Goal: Information Seeking & Learning: Learn about a topic

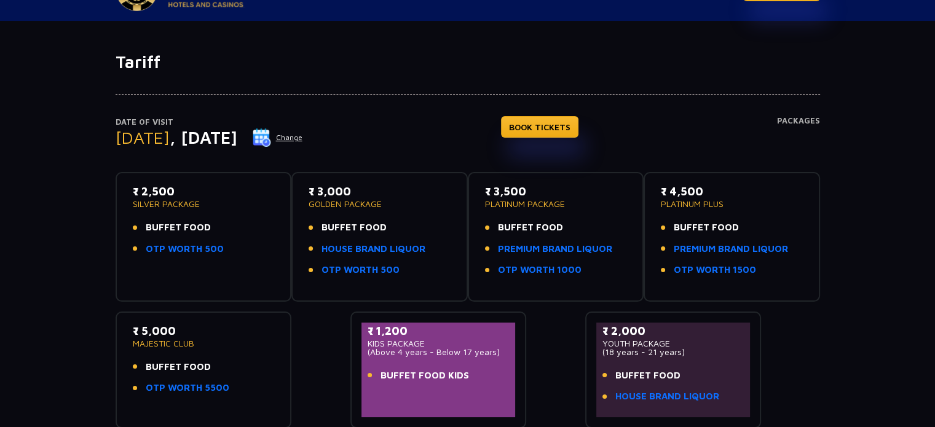
scroll to position [123, 0]
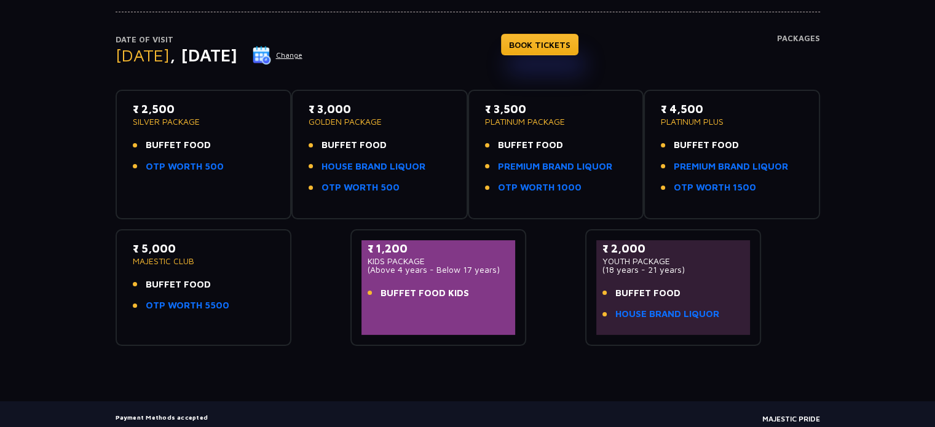
click at [519, 148] on span "BUFFET FOOD" at bounding box center [530, 145] width 65 height 14
click at [374, 164] on link "HOUSE BRAND LIQUOR" at bounding box center [373, 167] width 104 height 14
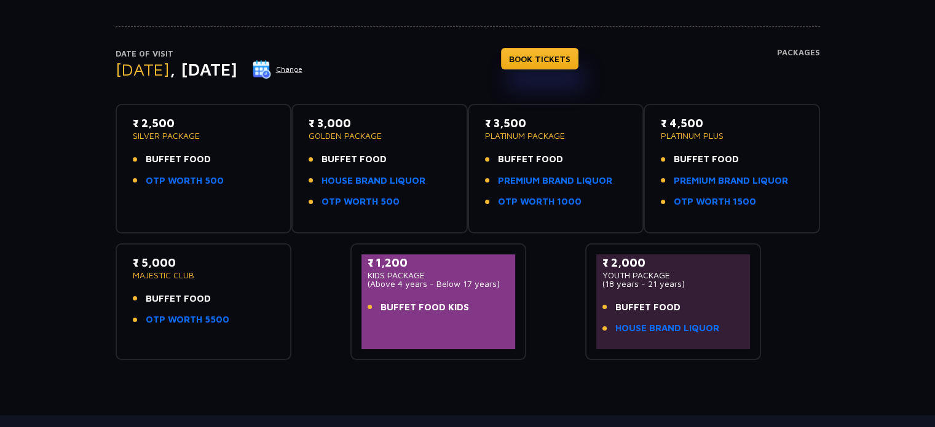
scroll to position [123, 0]
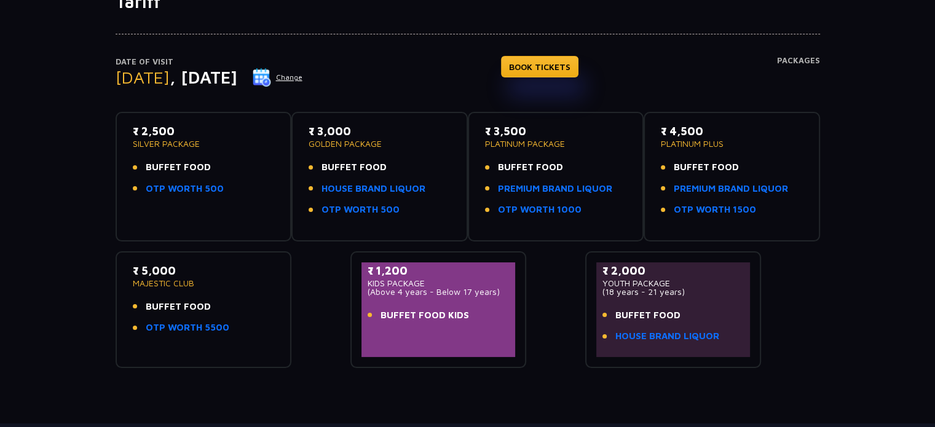
scroll to position [123, 0]
